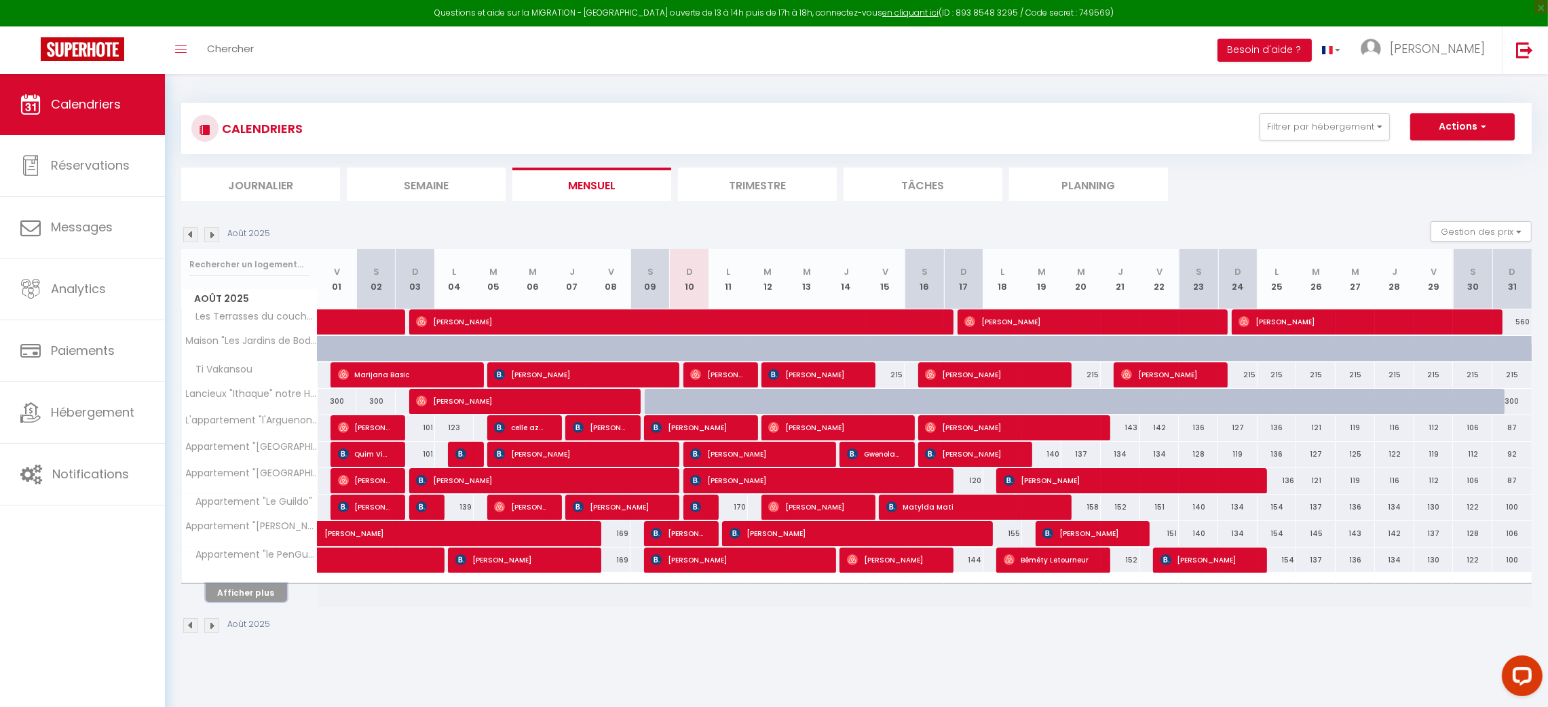
click at [251, 601] on button "Afficher plus" at bounding box center [246, 593] width 81 height 18
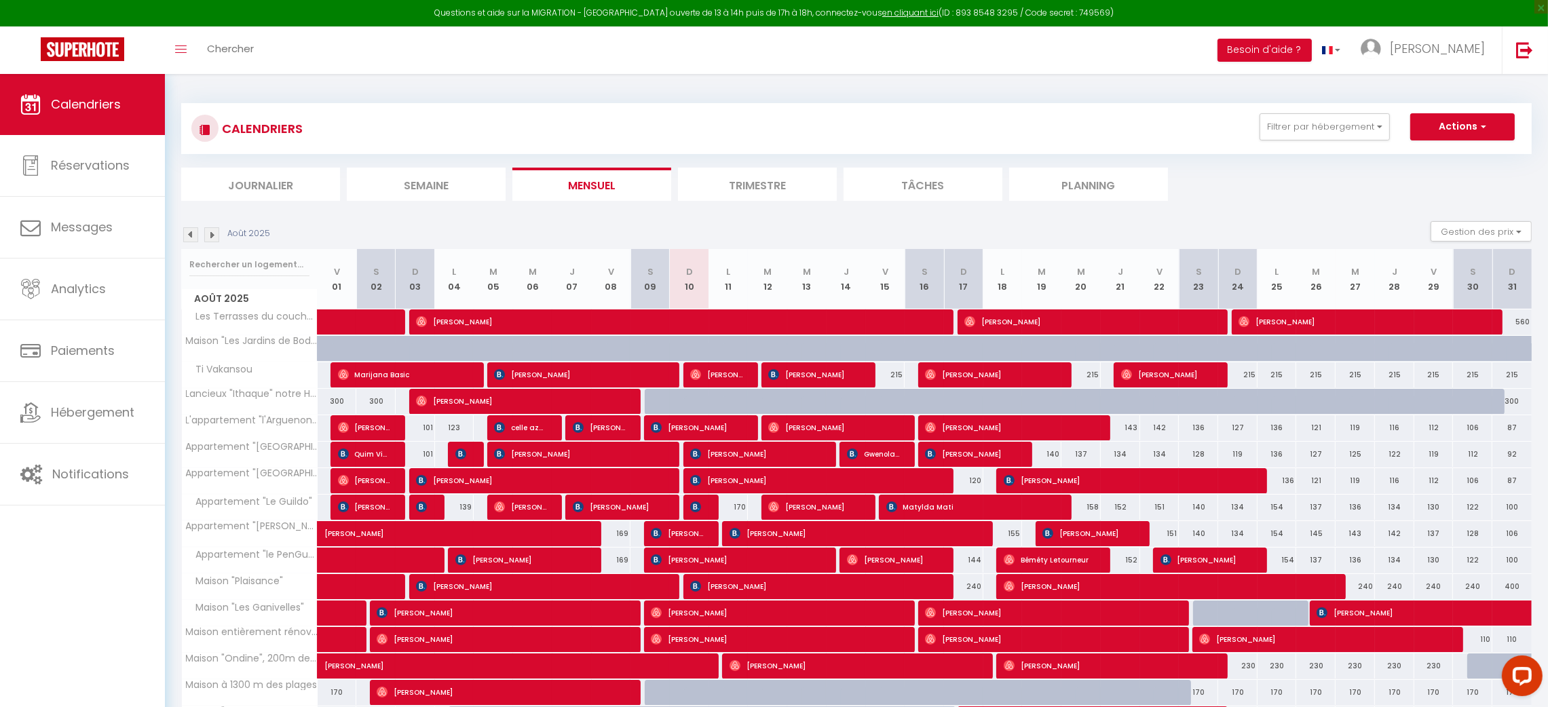
click at [210, 232] on img at bounding box center [211, 234] width 15 height 15
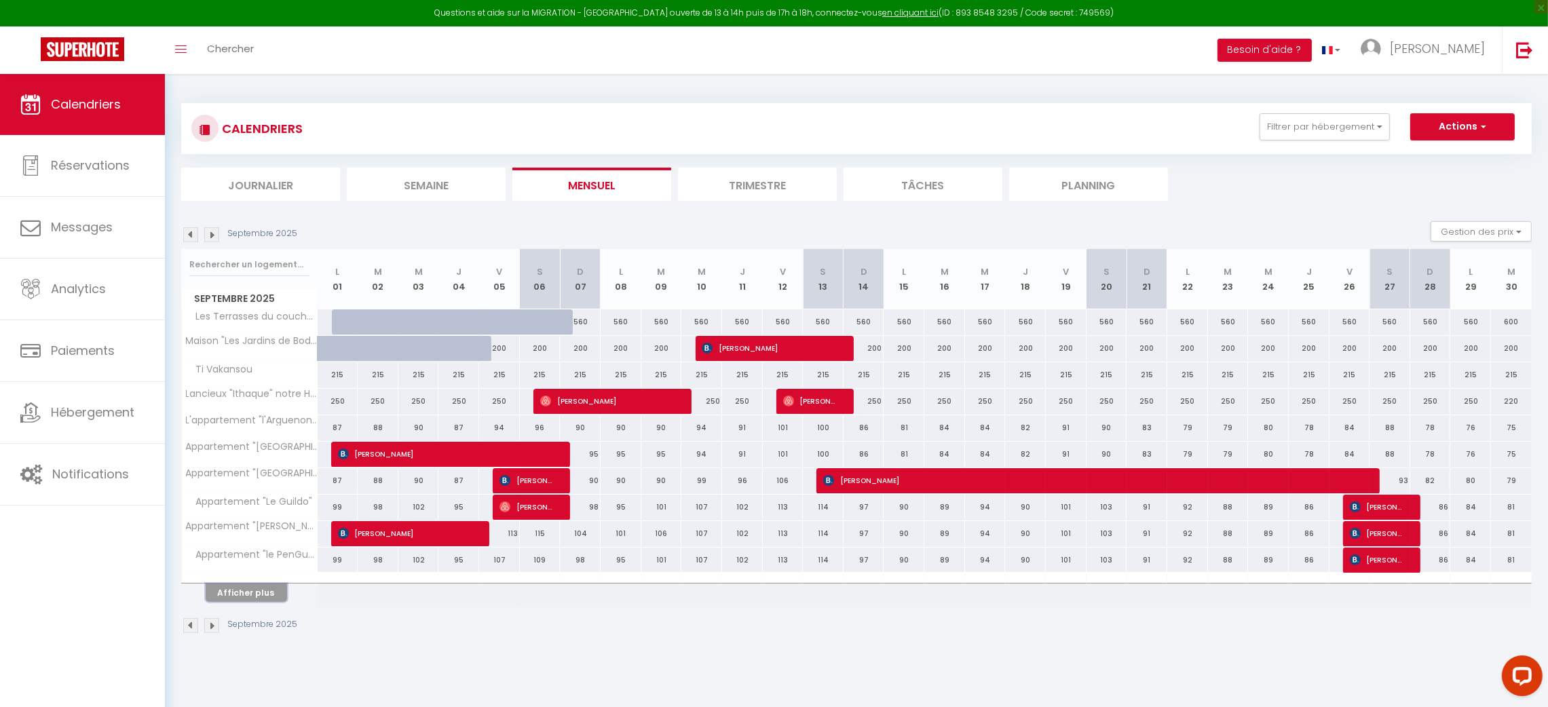
click at [234, 593] on button "Afficher plus" at bounding box center [246, 593] width 81 height 18
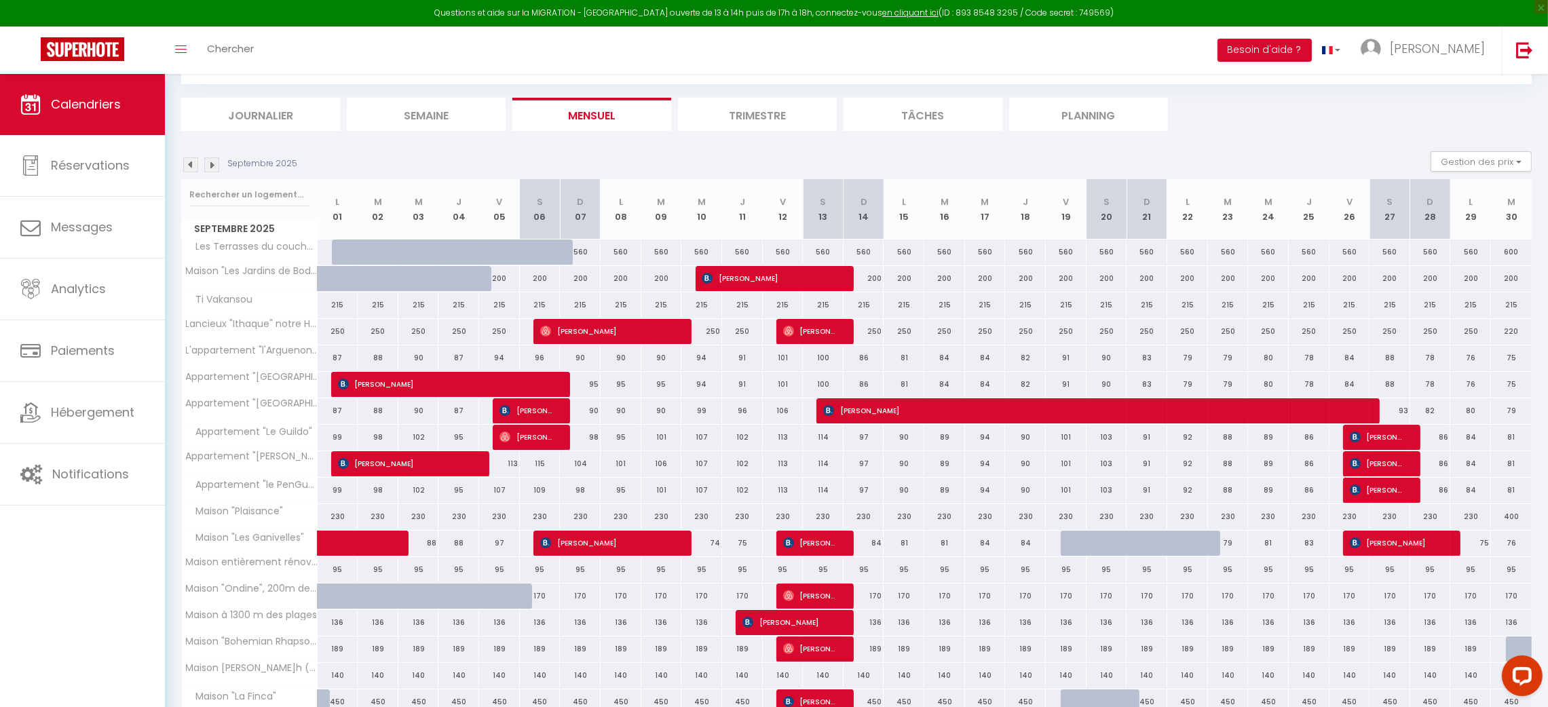
scroll to position [69, 0]
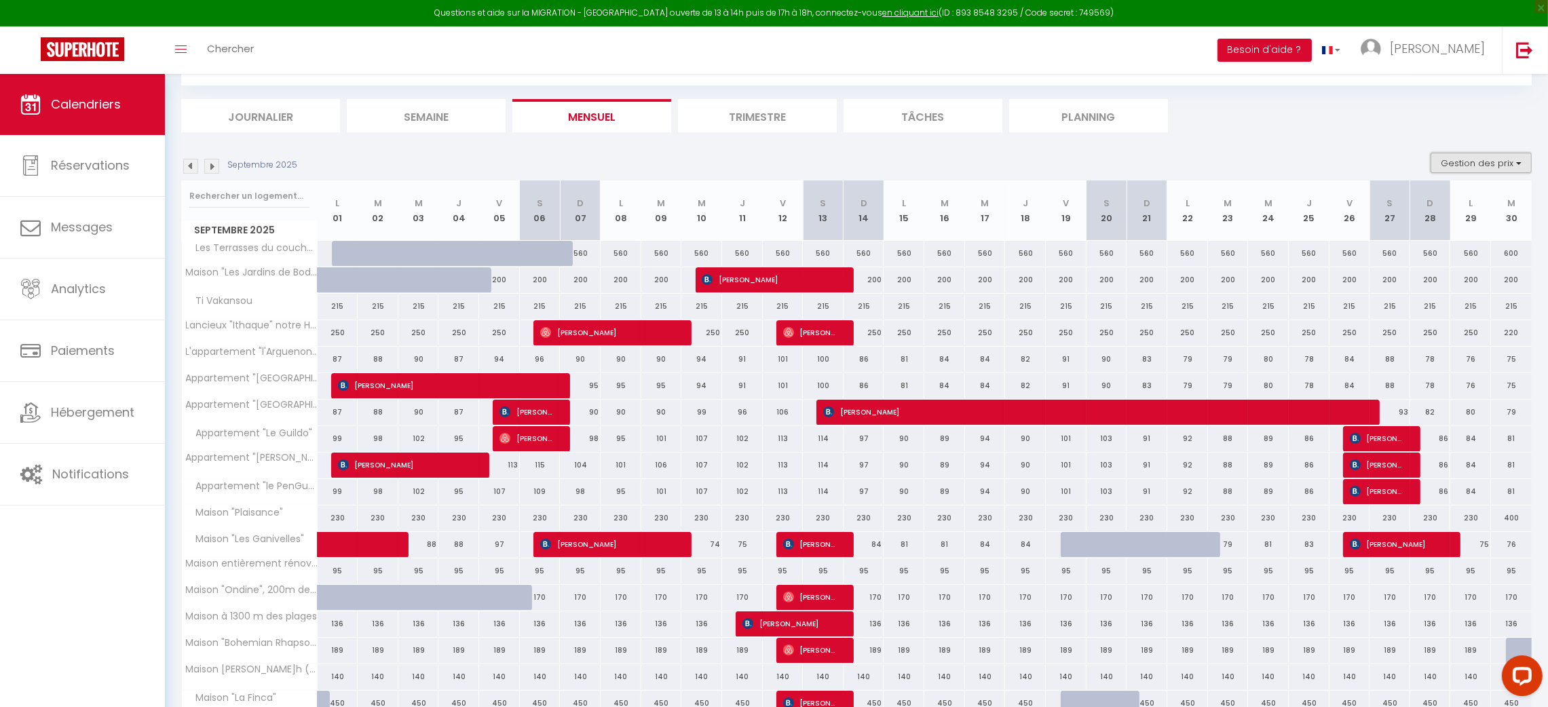
click at [1451, 158] on button "Gestion des prix" at bounding box center [1481, 163] width 101 height 20
click at [1417, 206] on input "Nb Nuits minimum" at bounding box center [1470, 205] width 122 height 14
checkbox input "true"
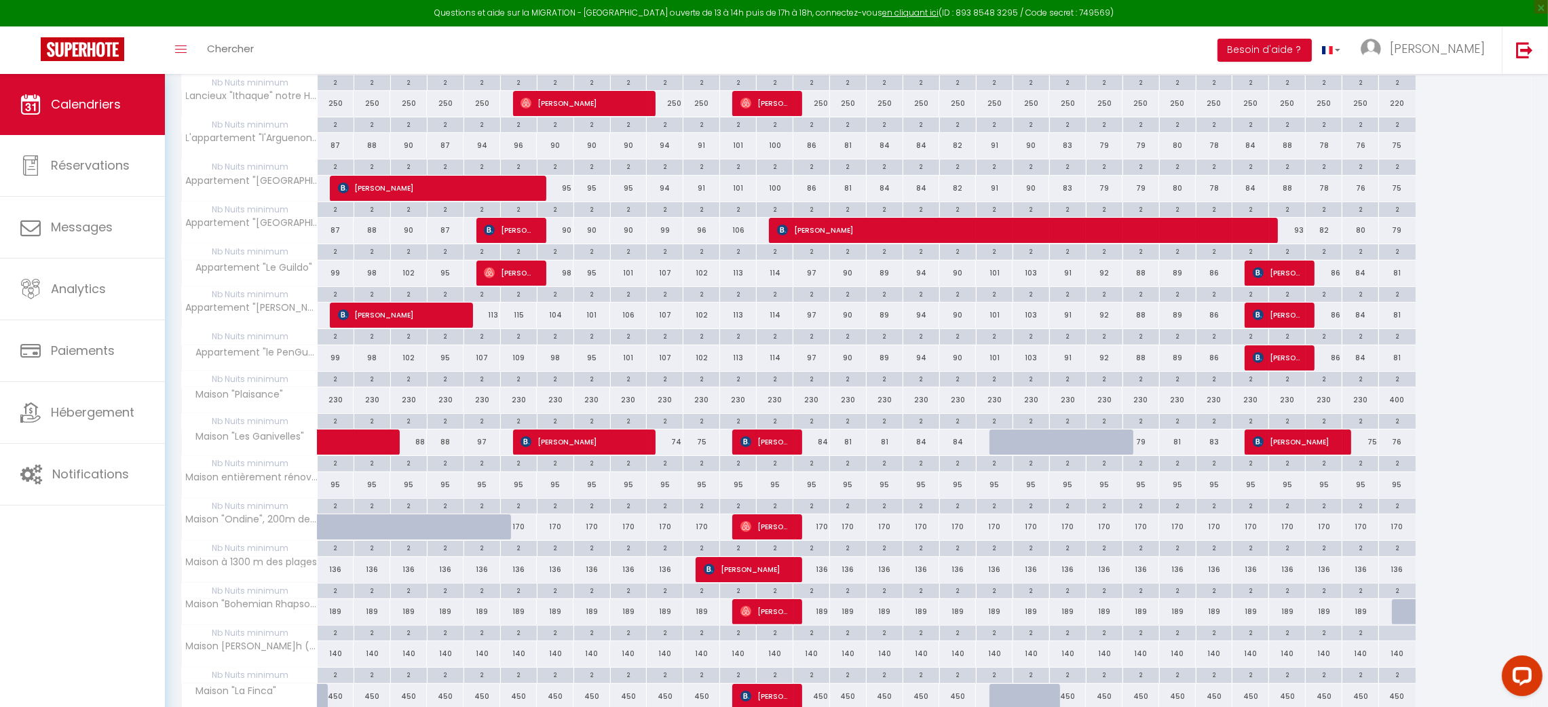
scroll to position [543, 0]
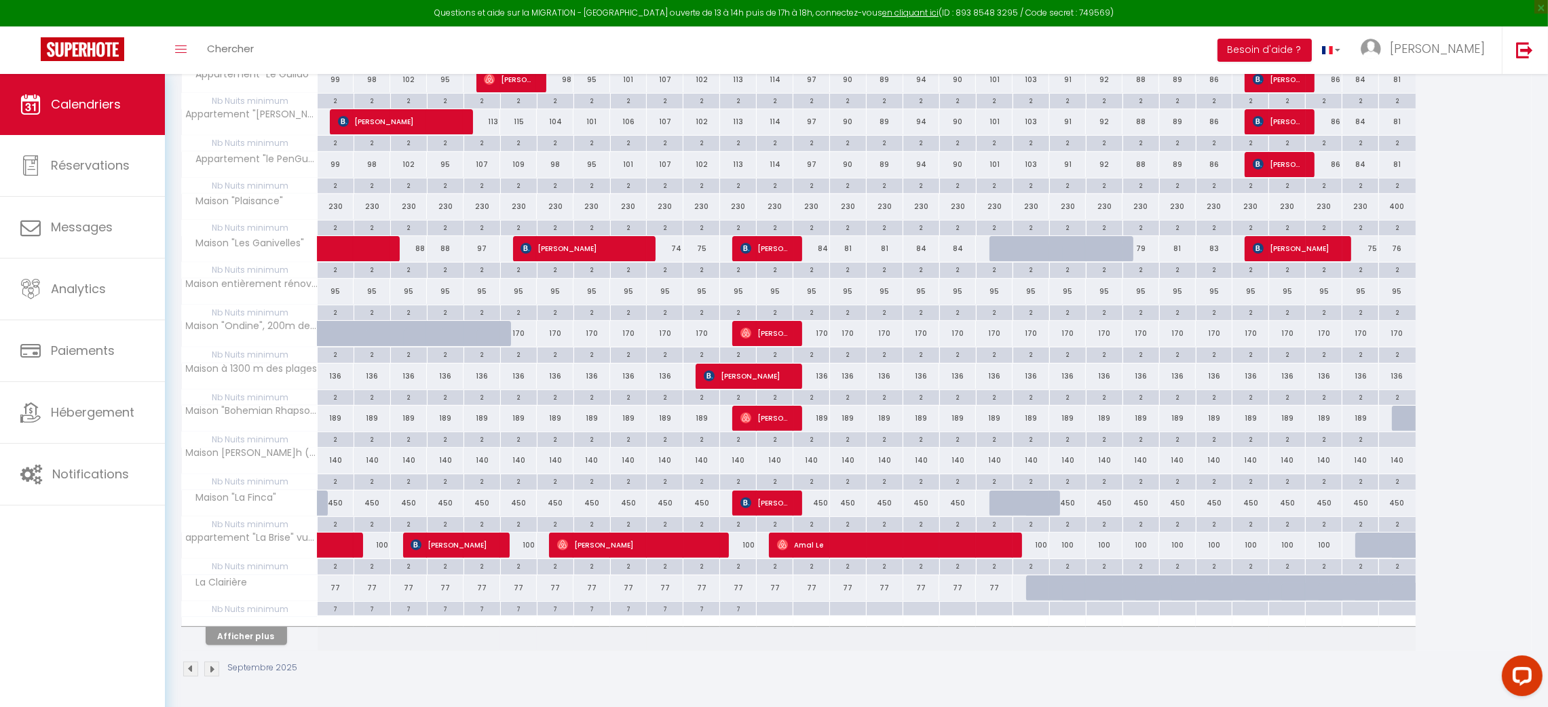
click at [781, 612] on div at bounding box center [774, 610] width 37 height 16
type input "[DATE]"
type input "Dim 14 Septembre 2025"
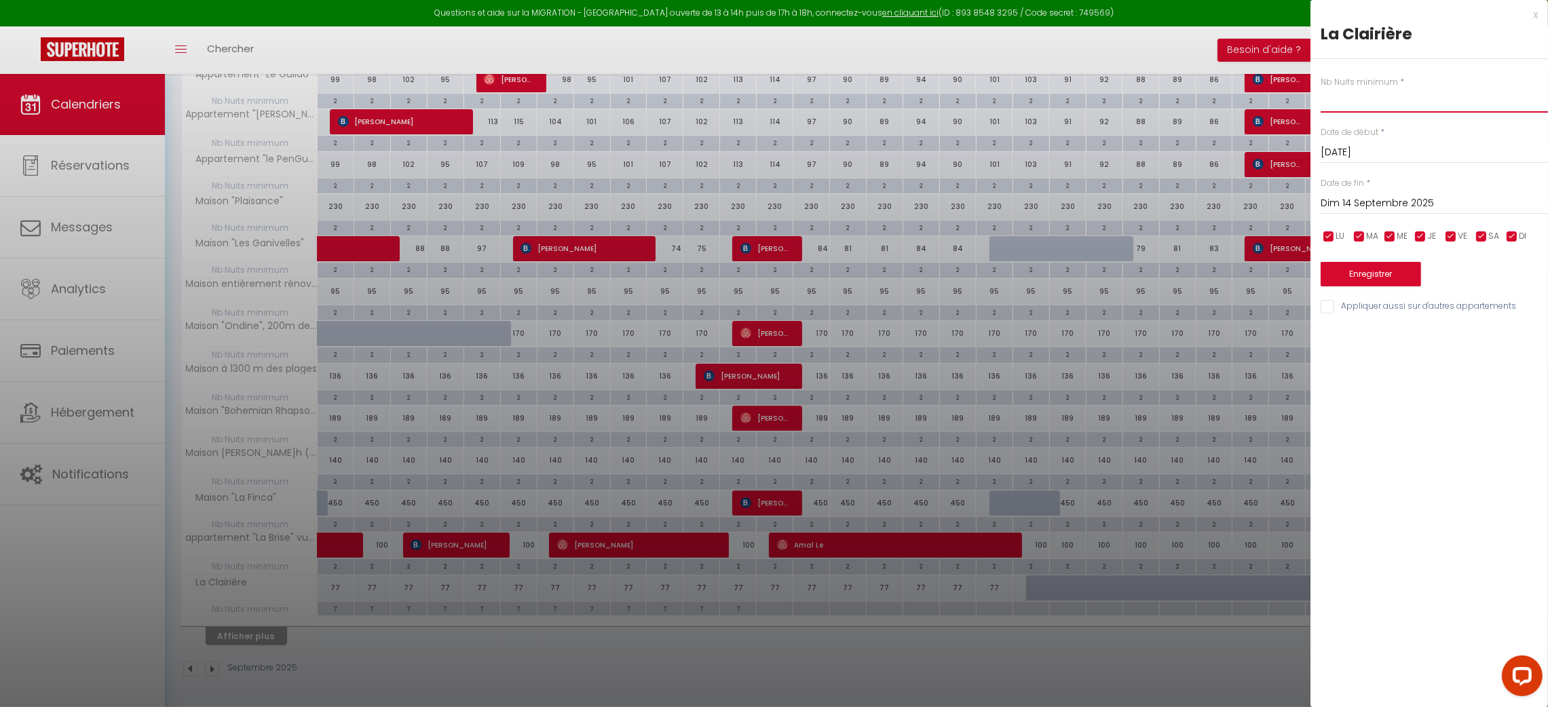
click at [1334, 101] on input "text" at bounding box center [1434, 100] width 227 height 24
type input "7"
click at [1412, 200] on input "Dim 14 Septembre 2025" at bounding box center [1434, 204] width 227 height 18
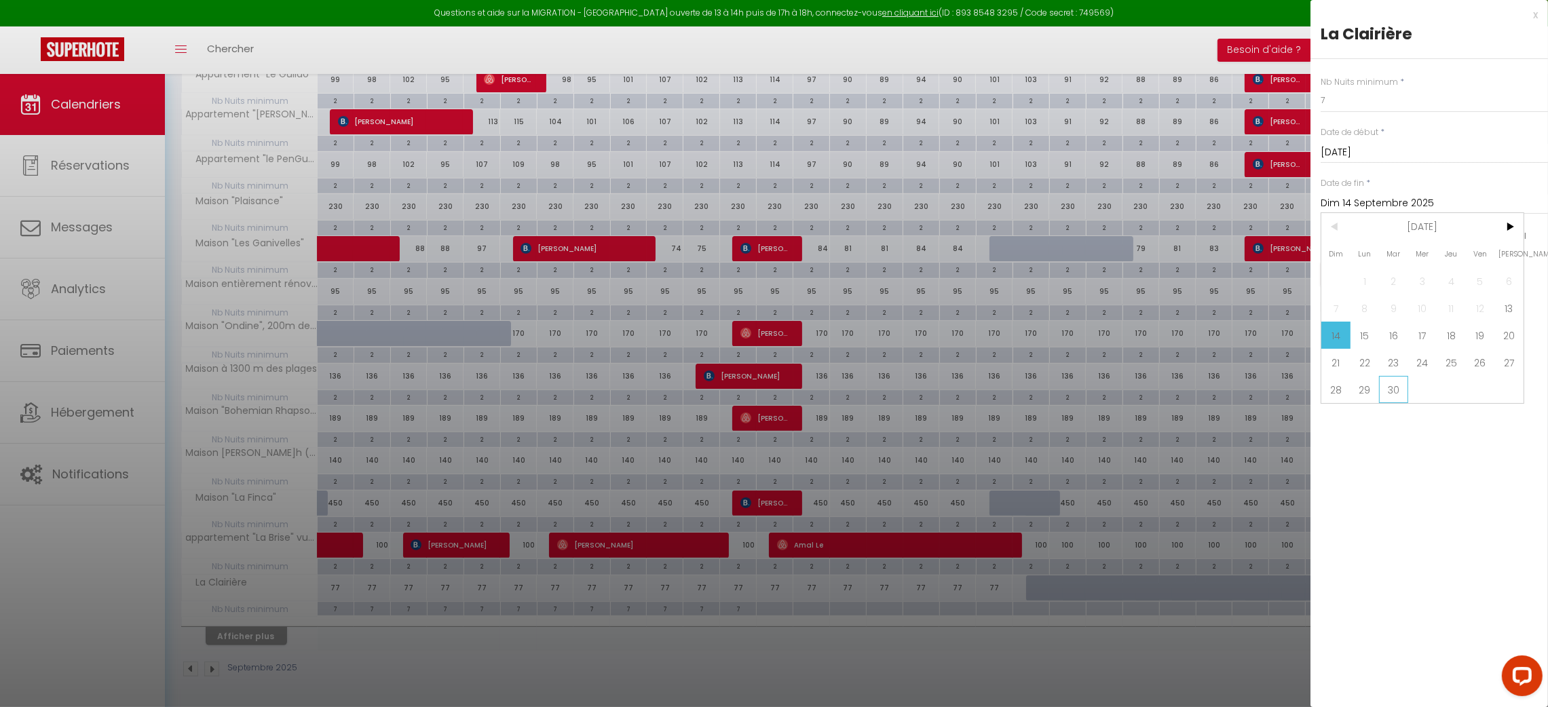
click at [1398, 396] on span "30" at bounding box center [1393, 389] width 29 height 27
type input "[DATE]"
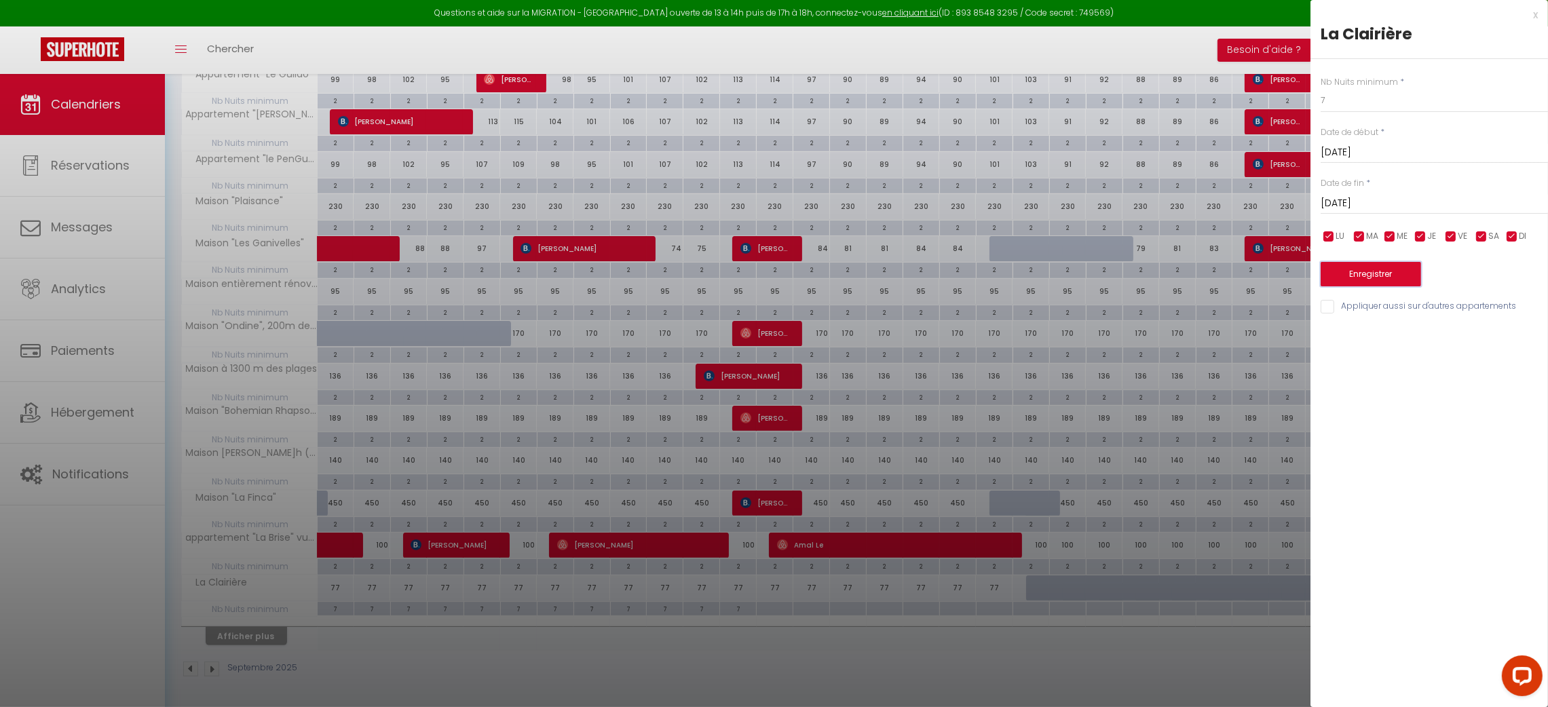
click at [1341, 282] on button "Enregistrer" at bounding box center [1371, 274] width 100 height 24
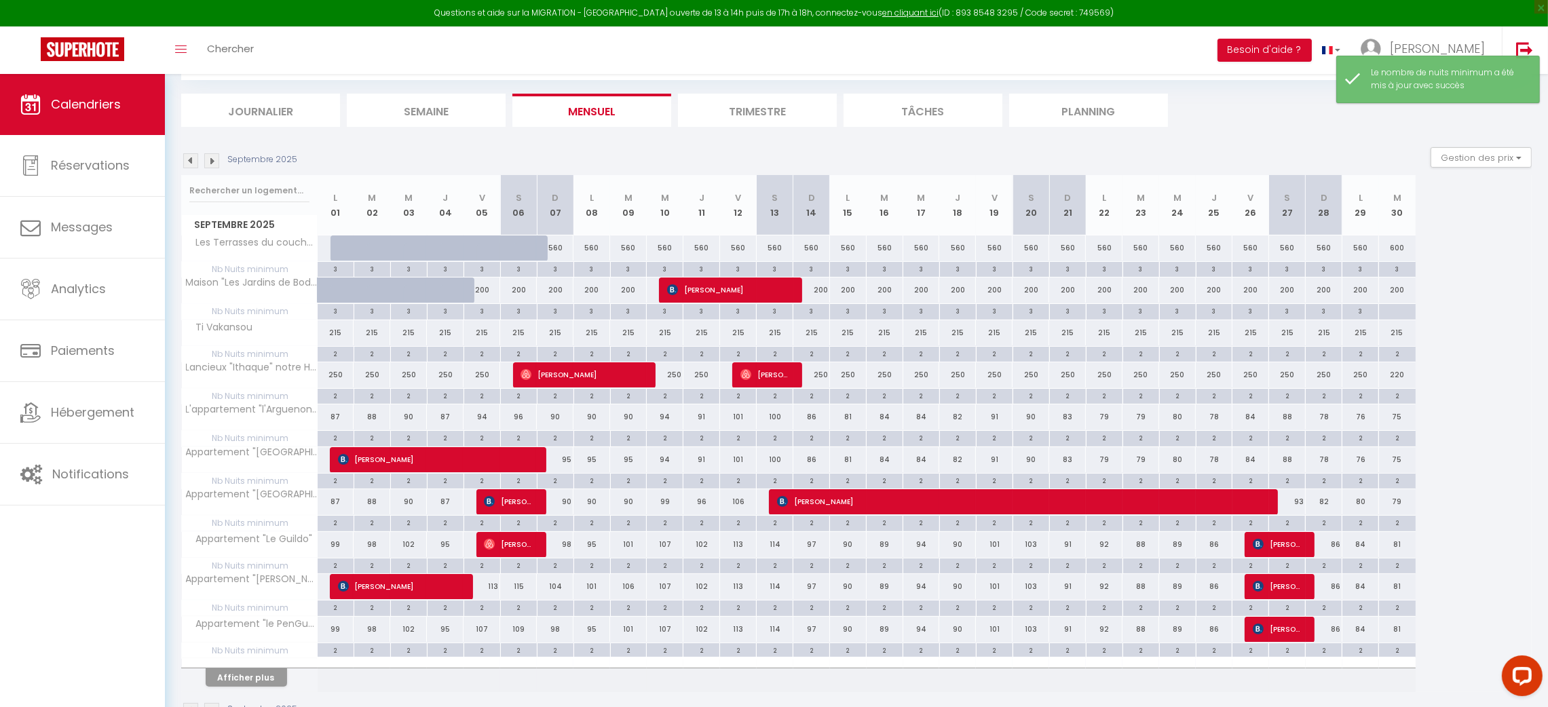
scroll to position [117, 0]
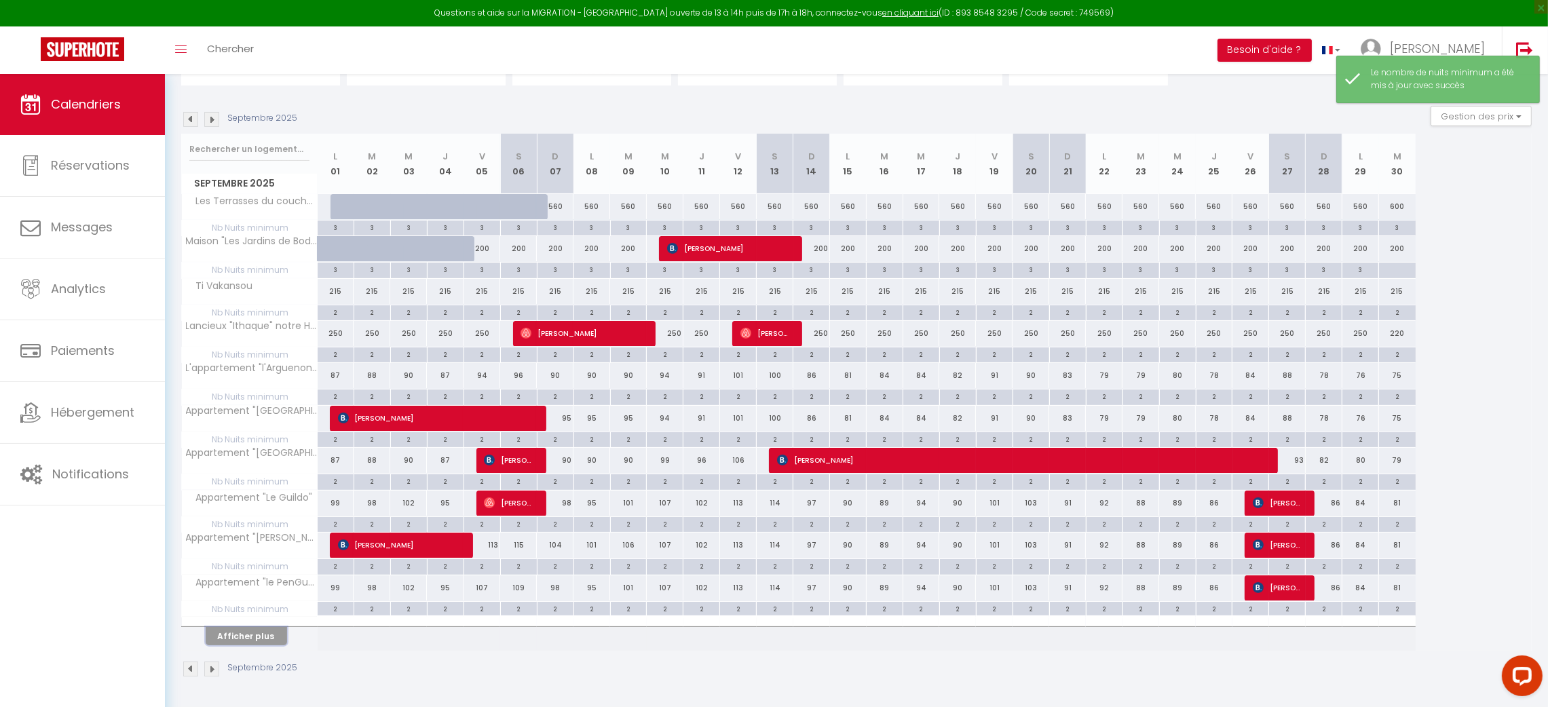
click at [250, 641] on button "Afficher plus" at bounding box center [246, 636] width 81 height 18
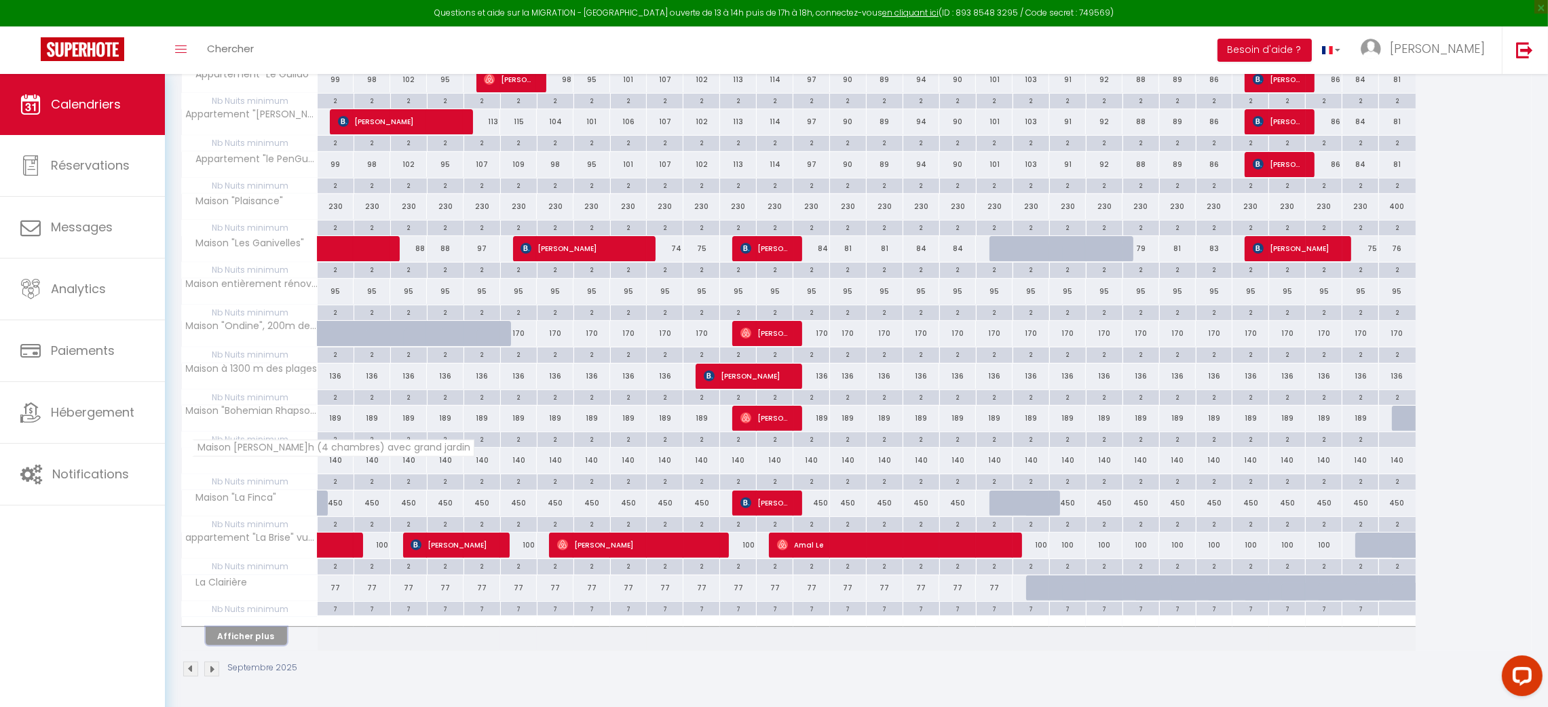
scroll to position [0, 0]
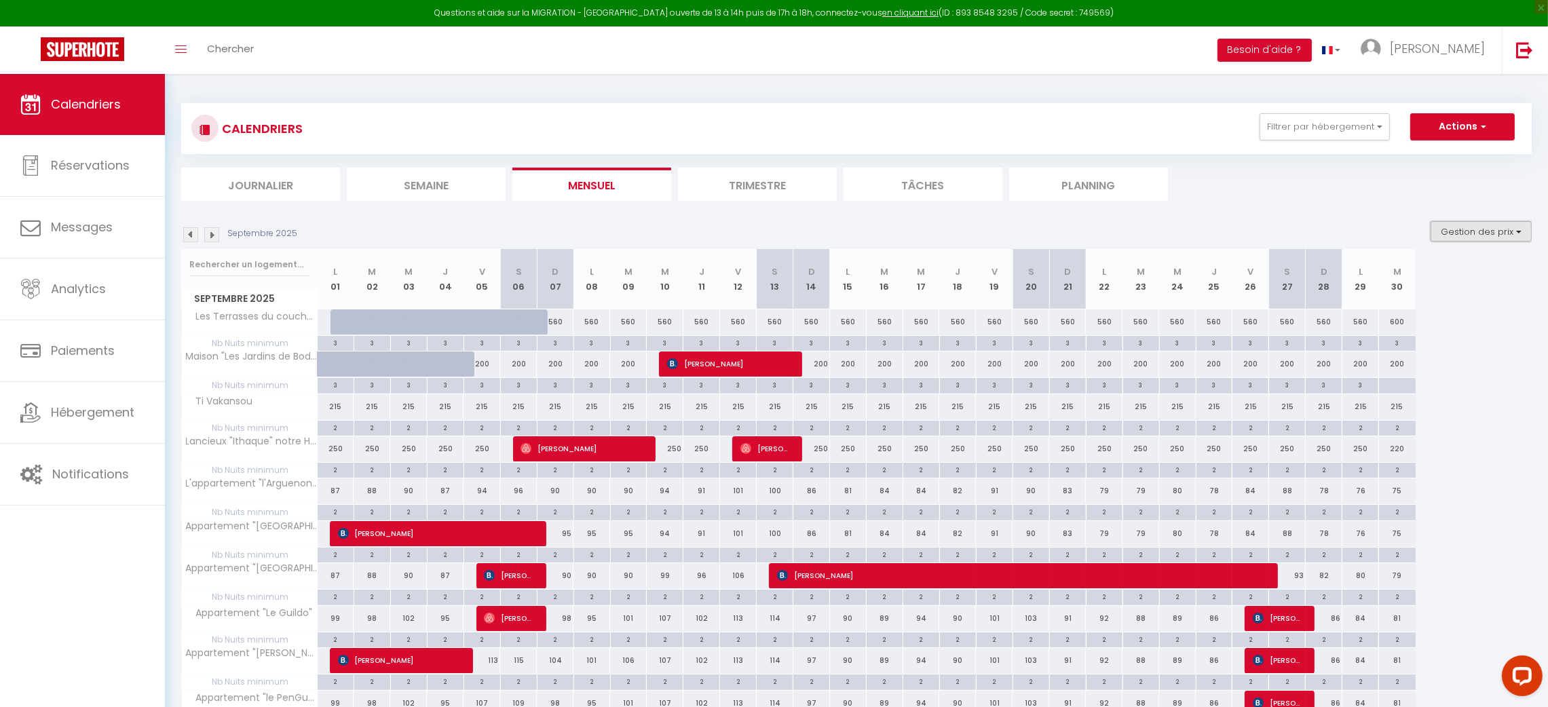
click at [1464, 234] on button "Gestion des prix" at bounding box center [1481, 231] width 101 height 20
click at [1415, 276] on input "Nb Nuits minimum" at bounding box center [1470, 274] width 122 height 14
checkbox input "false"
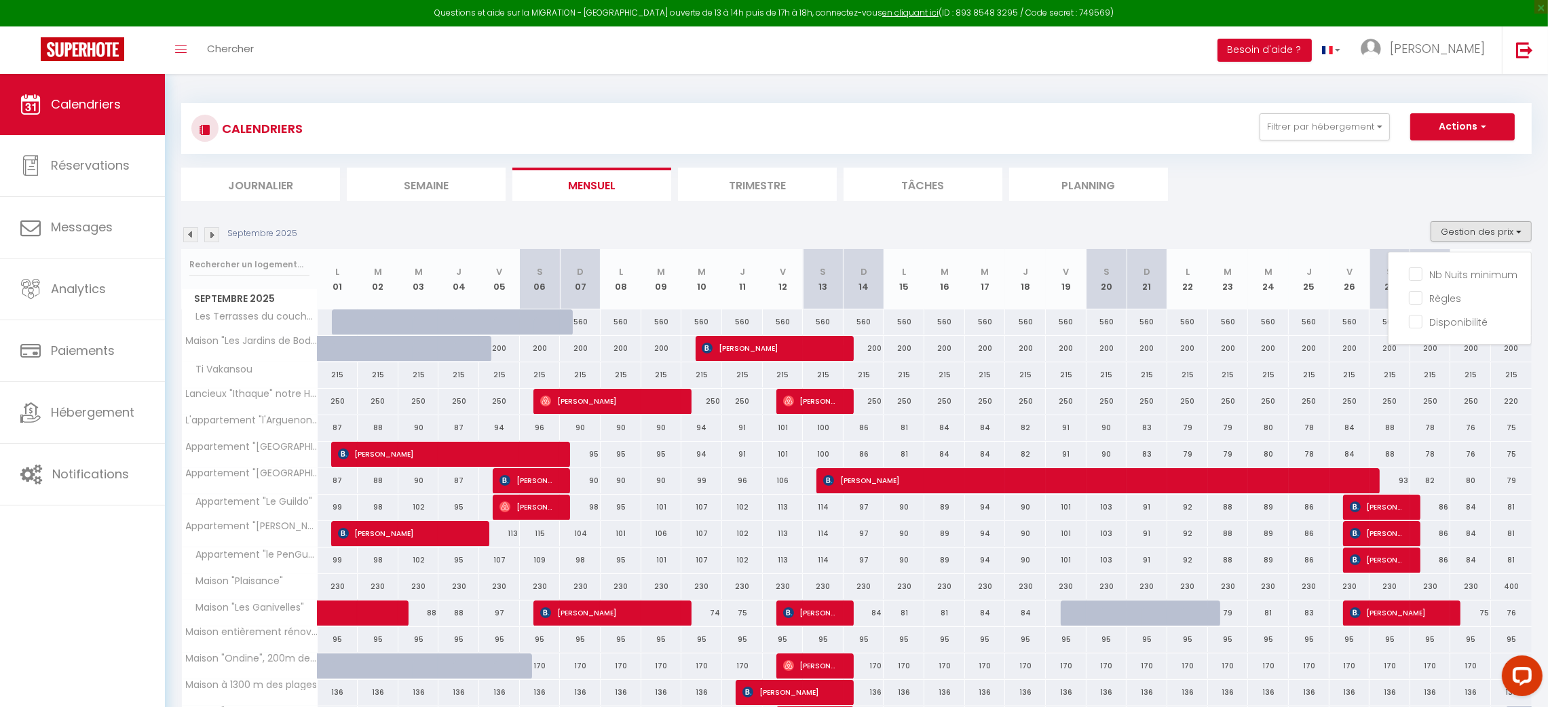
scroll to position [223, 0]
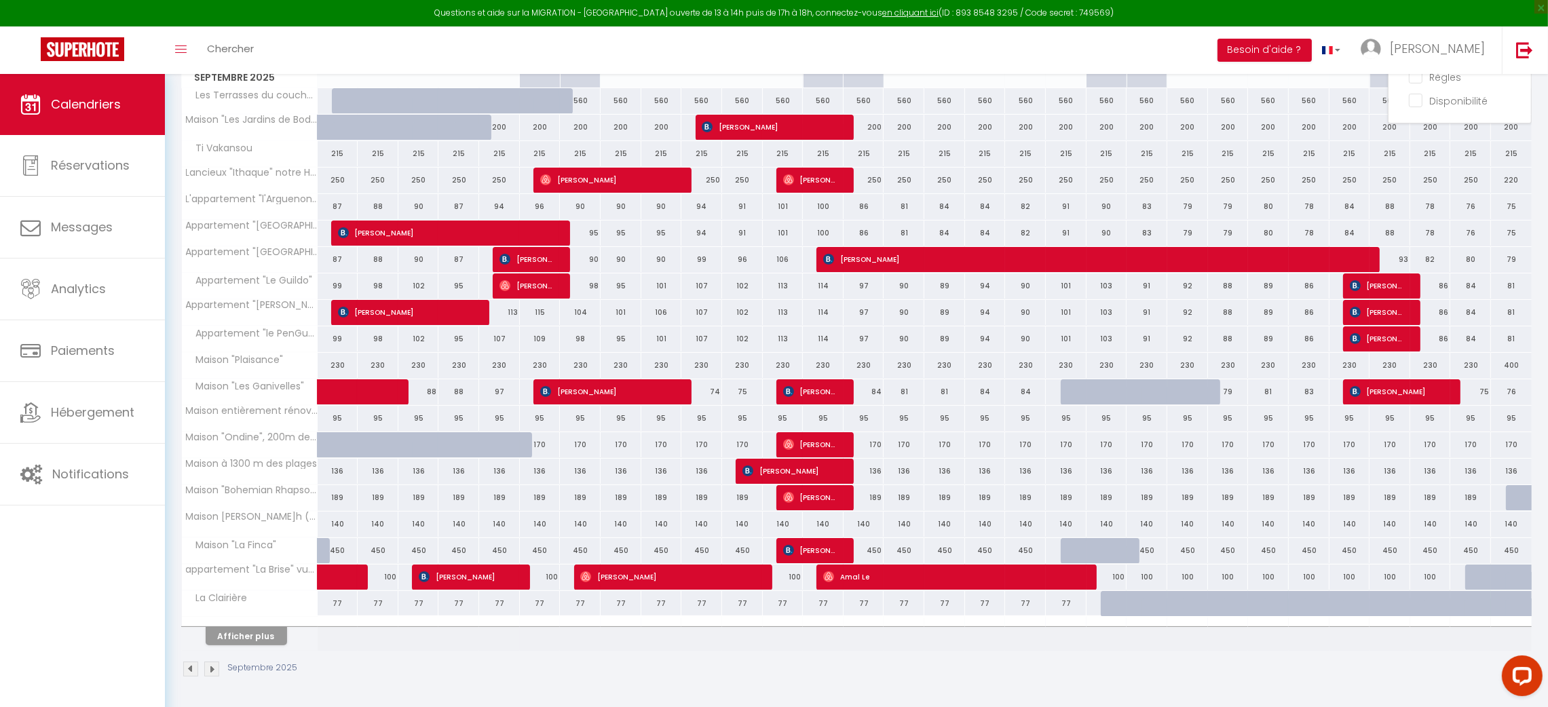
click at [193, 674] on img at bounding box center [190, 669] width 15 height 15
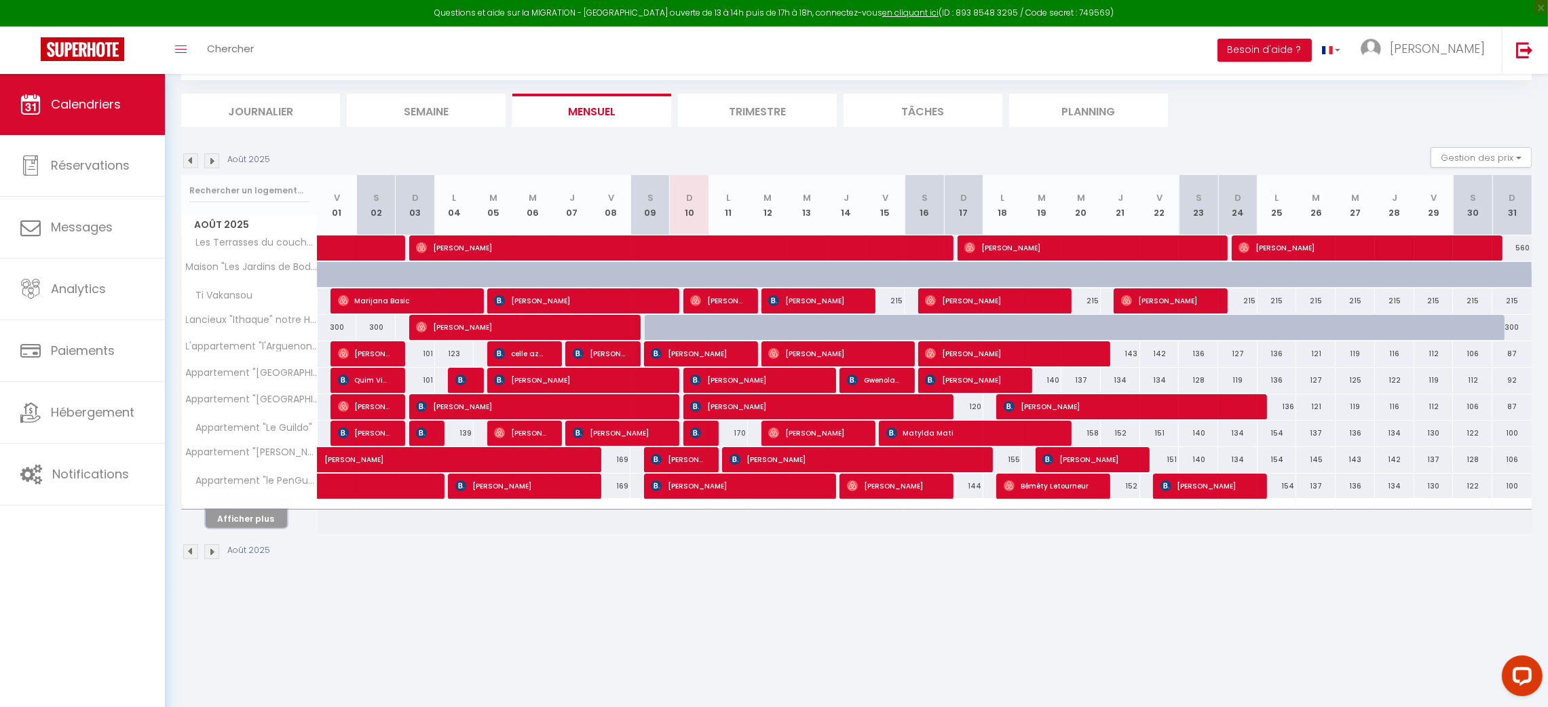
click at [249, 525] on button "Afficher plus" at bounding box center [246, 519] width 81 height 18
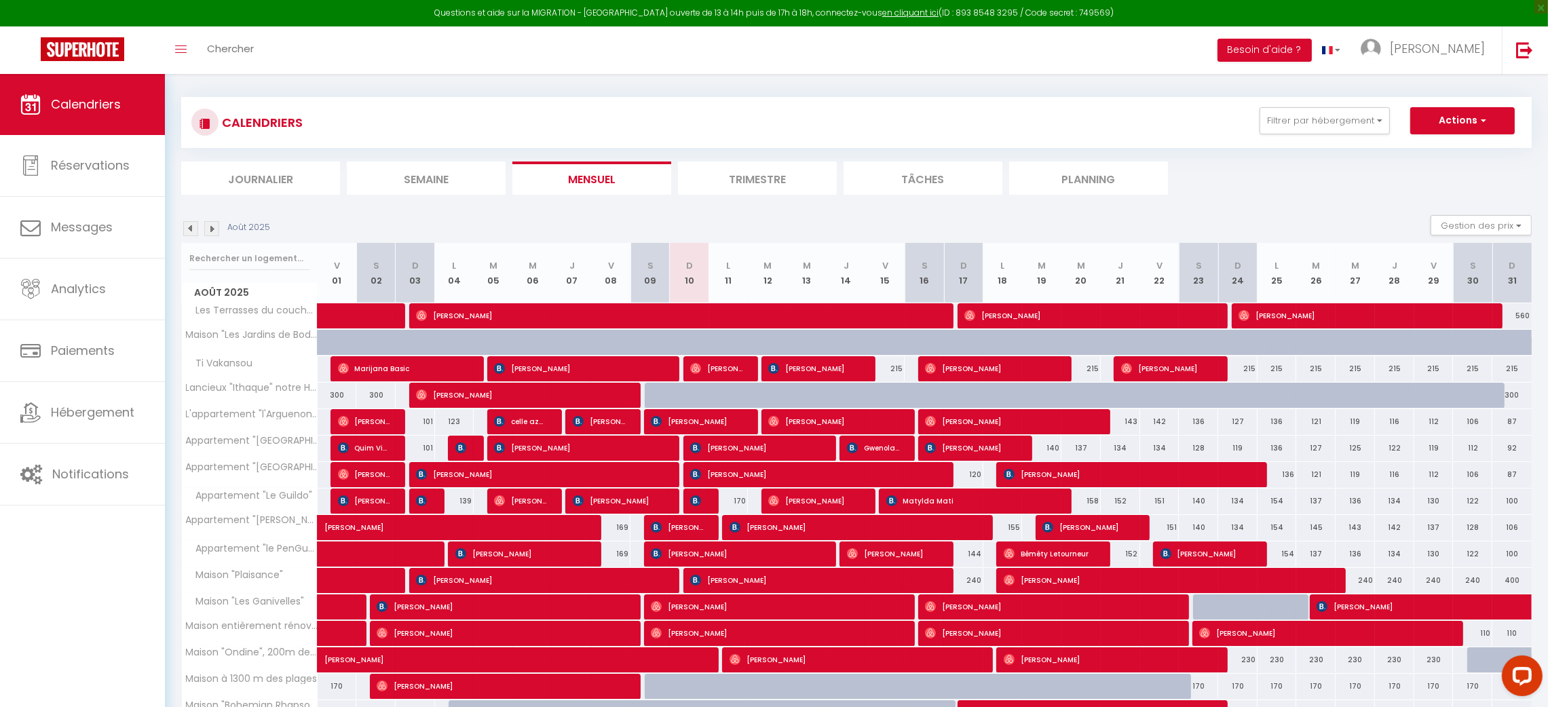
scroll to position [3, 0]
